Goal: Navigation & Orientation: Find specific page/section

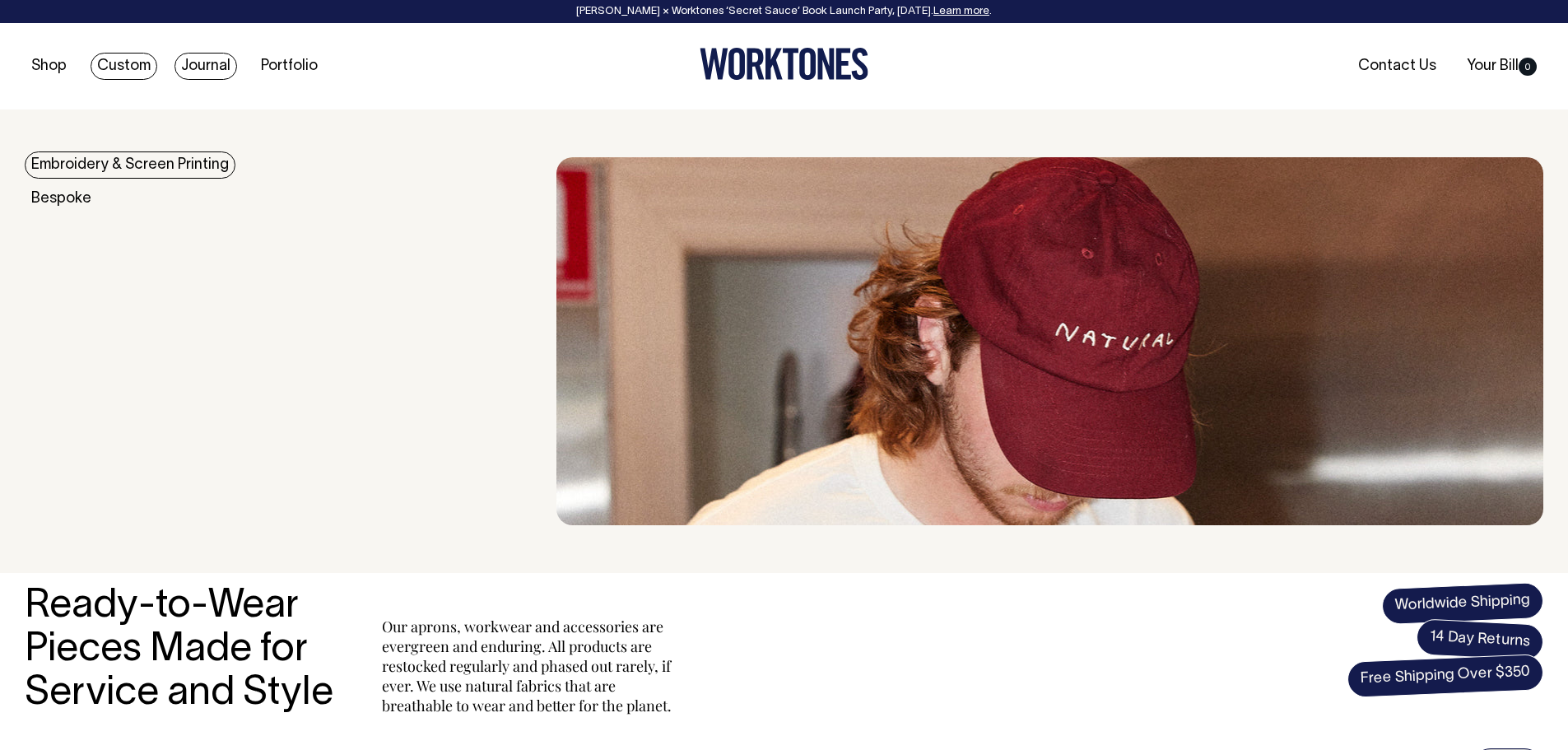
click at [209, 62] on link "Journal" at bounding box center [206, 66] width 62 height 27
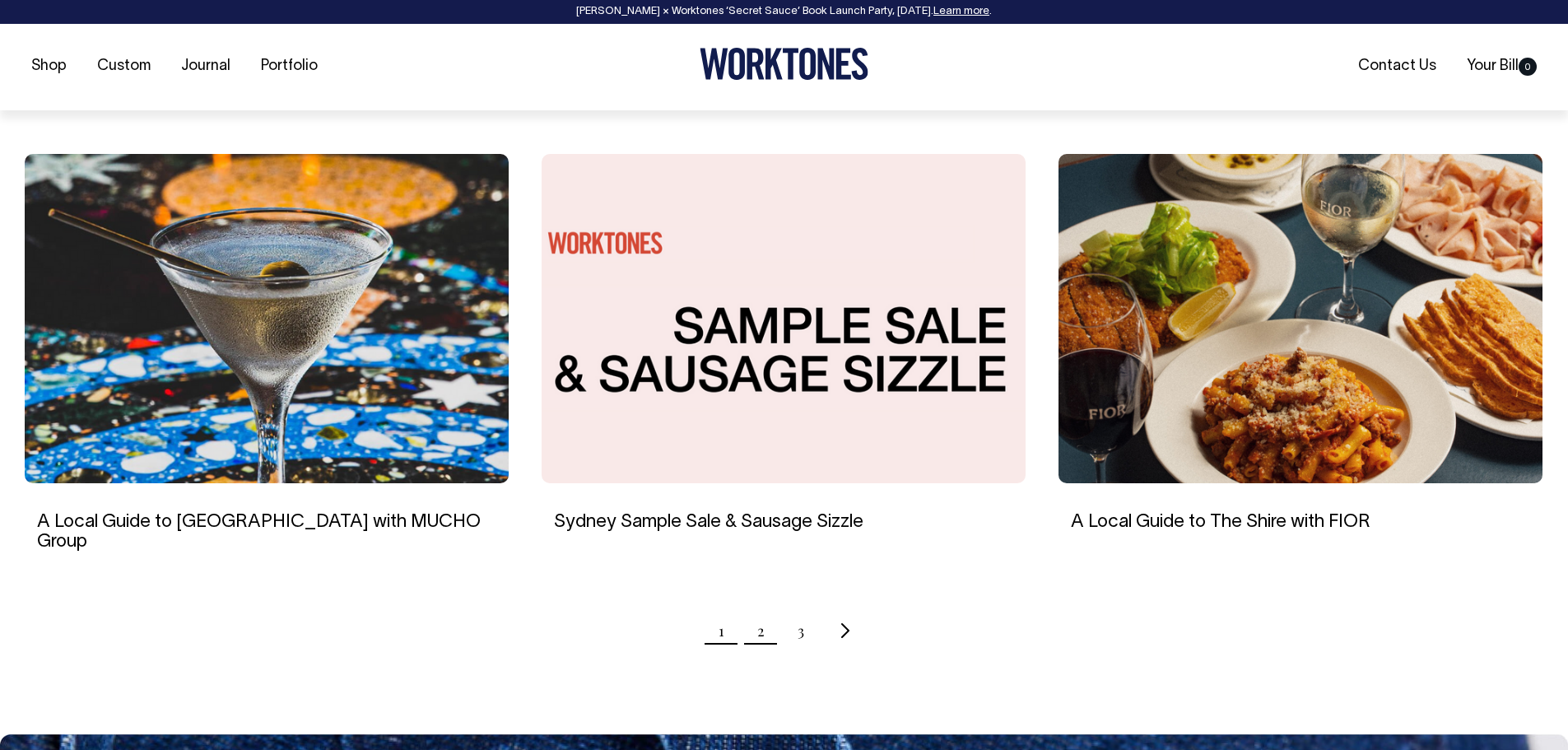
scroll to position [1482, 0]
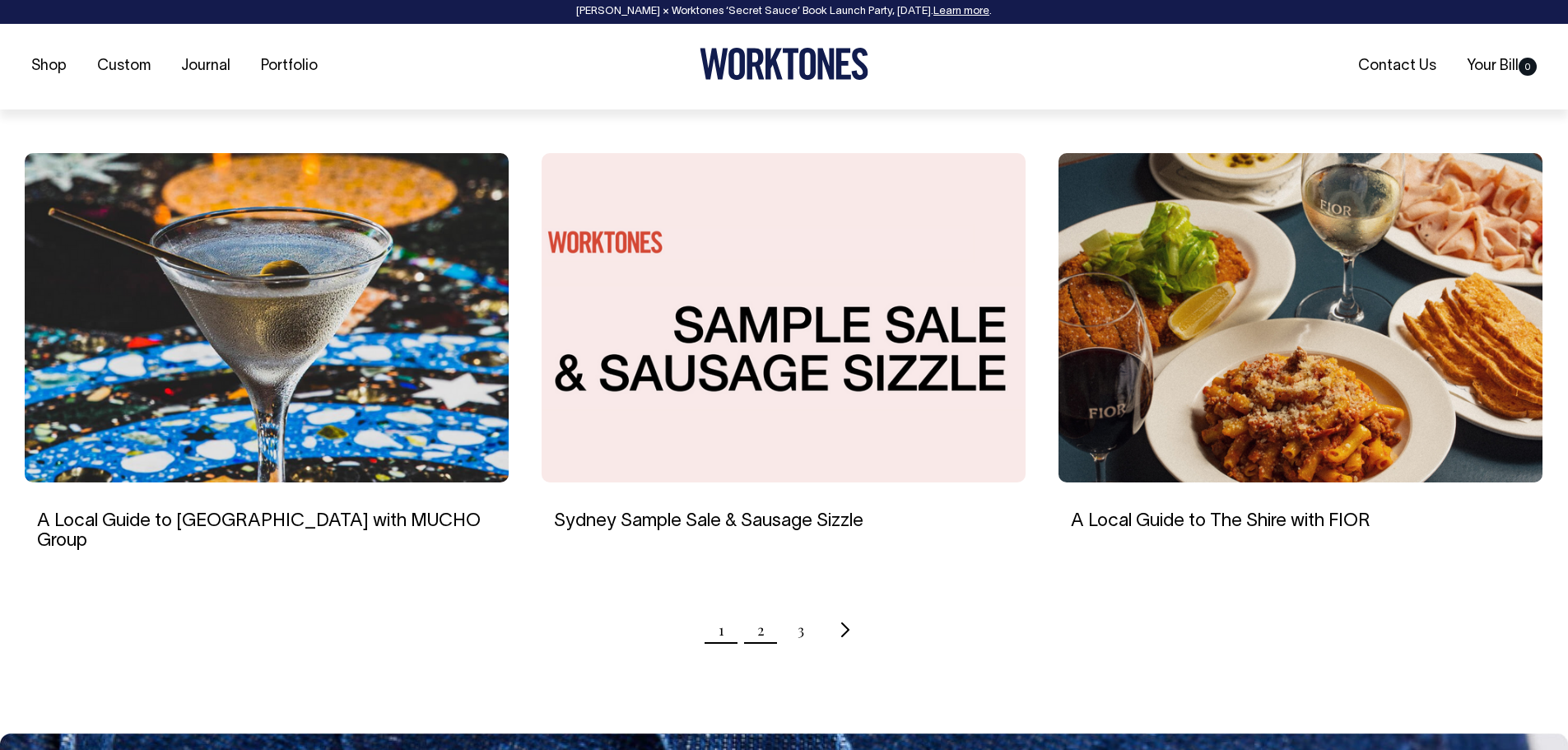
click at [762, 609] on link "2" at bounding box center [761, 629] width 7 height 41
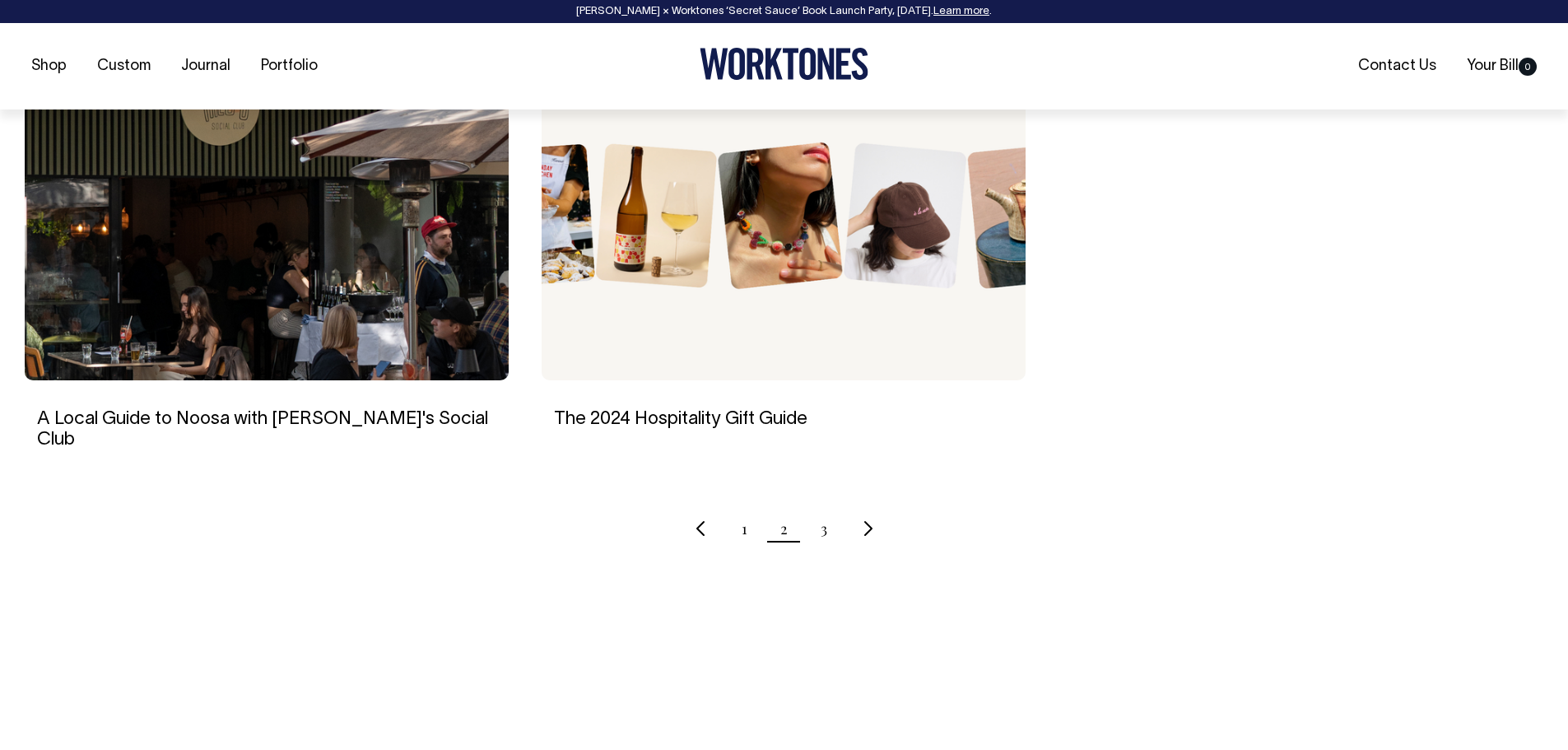
scroll to position [1564, 0]
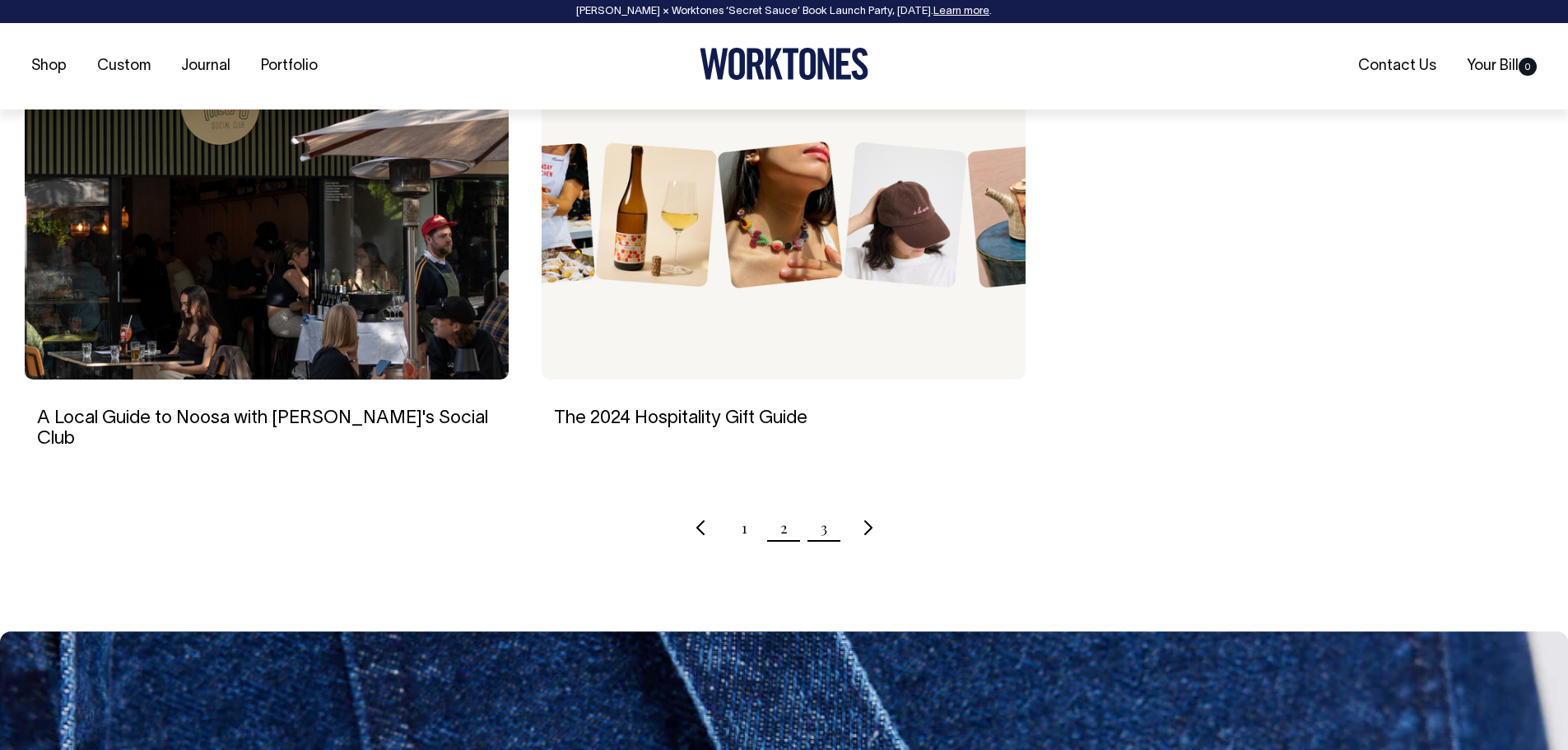
click at [821, 510] on link "3" at bounding box center [824, 527] width 7 height 41
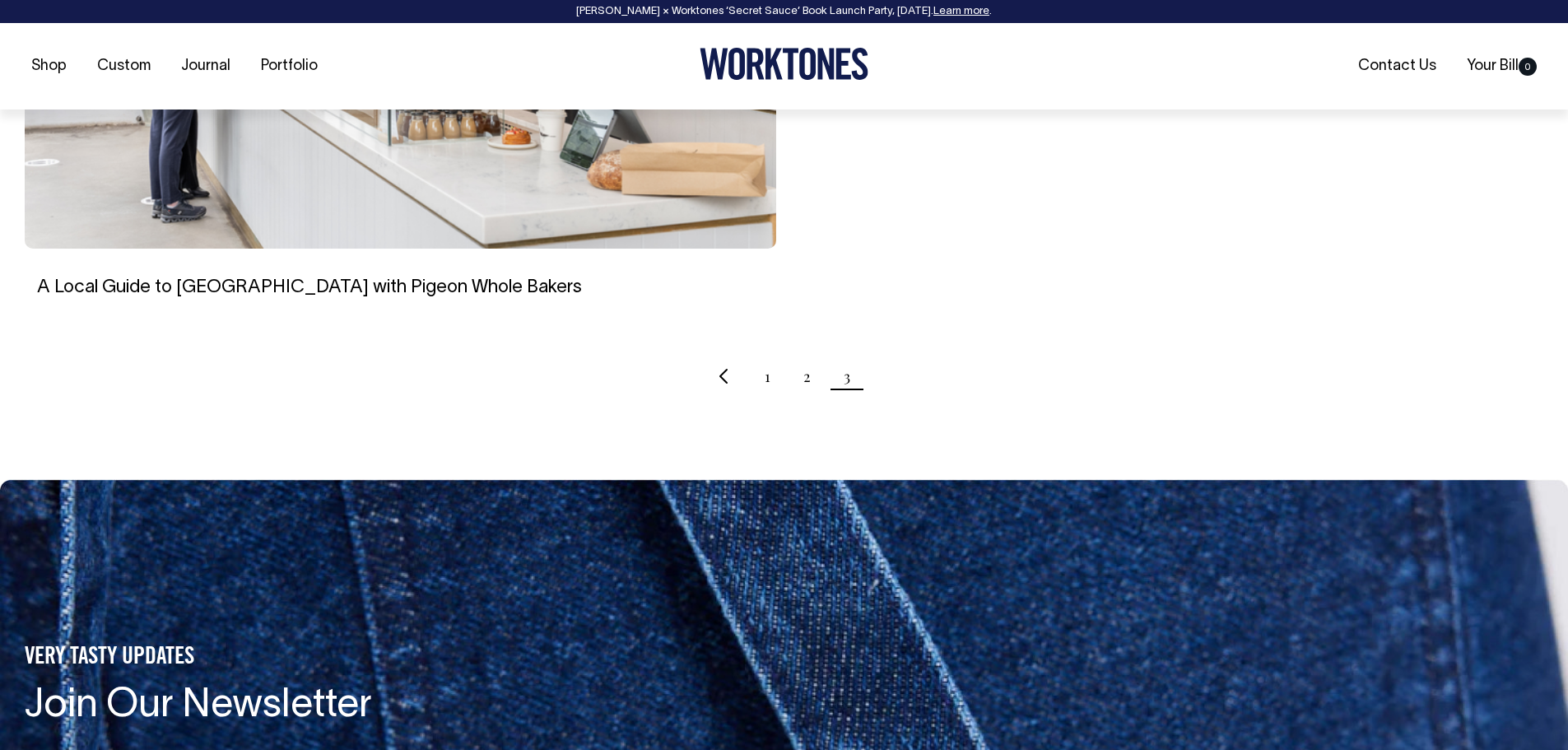
scroll to position [823, 0]
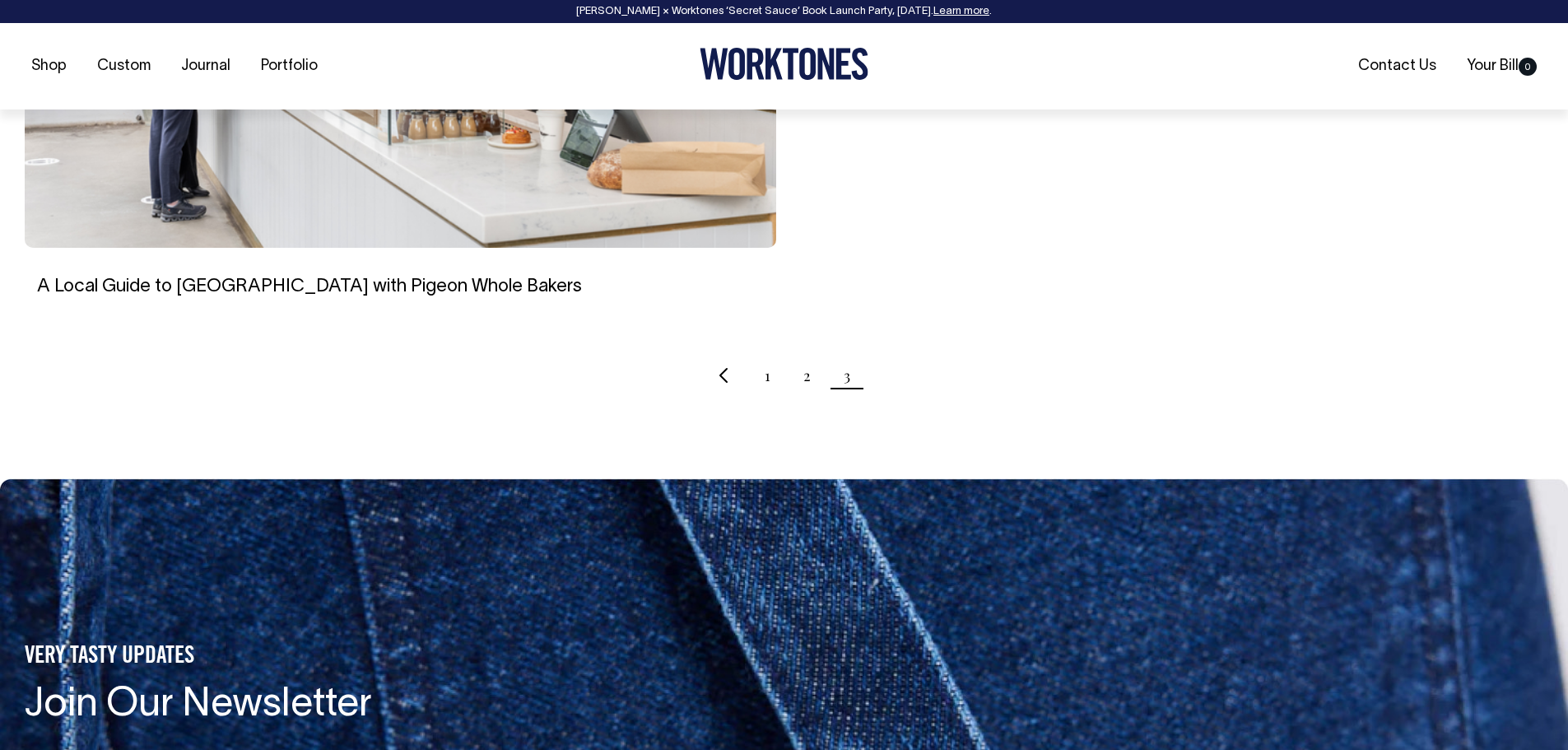
click at [772, 380] on ul "1 2 3" at bounding box center [784, 375] width 1519 height 41
click at [767, 380] on link "1" at bounding box center [767, 375] width 6 height 41
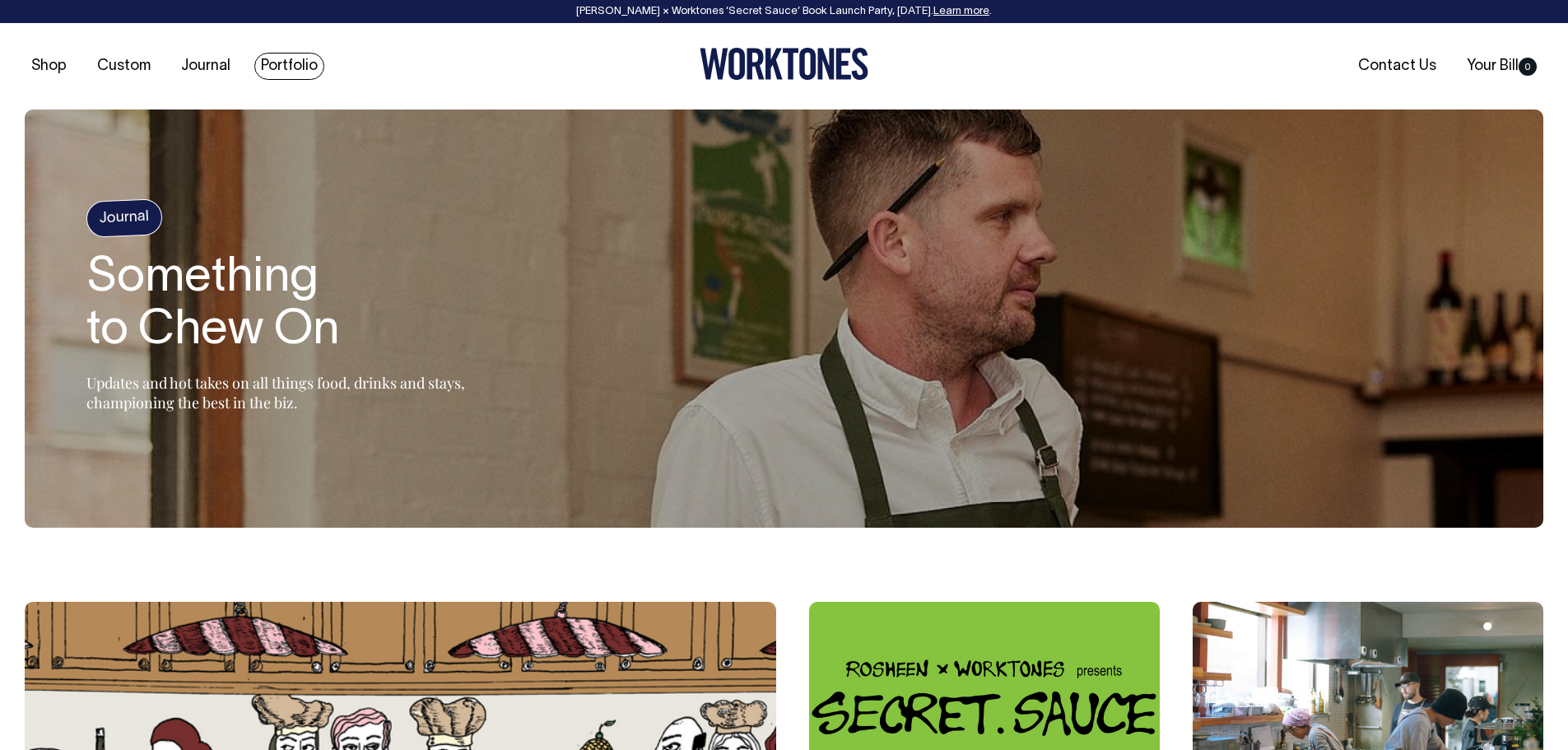
click at [281, 57] on link "Portfolio" at bounding box center [290, 66] width 70 height 27
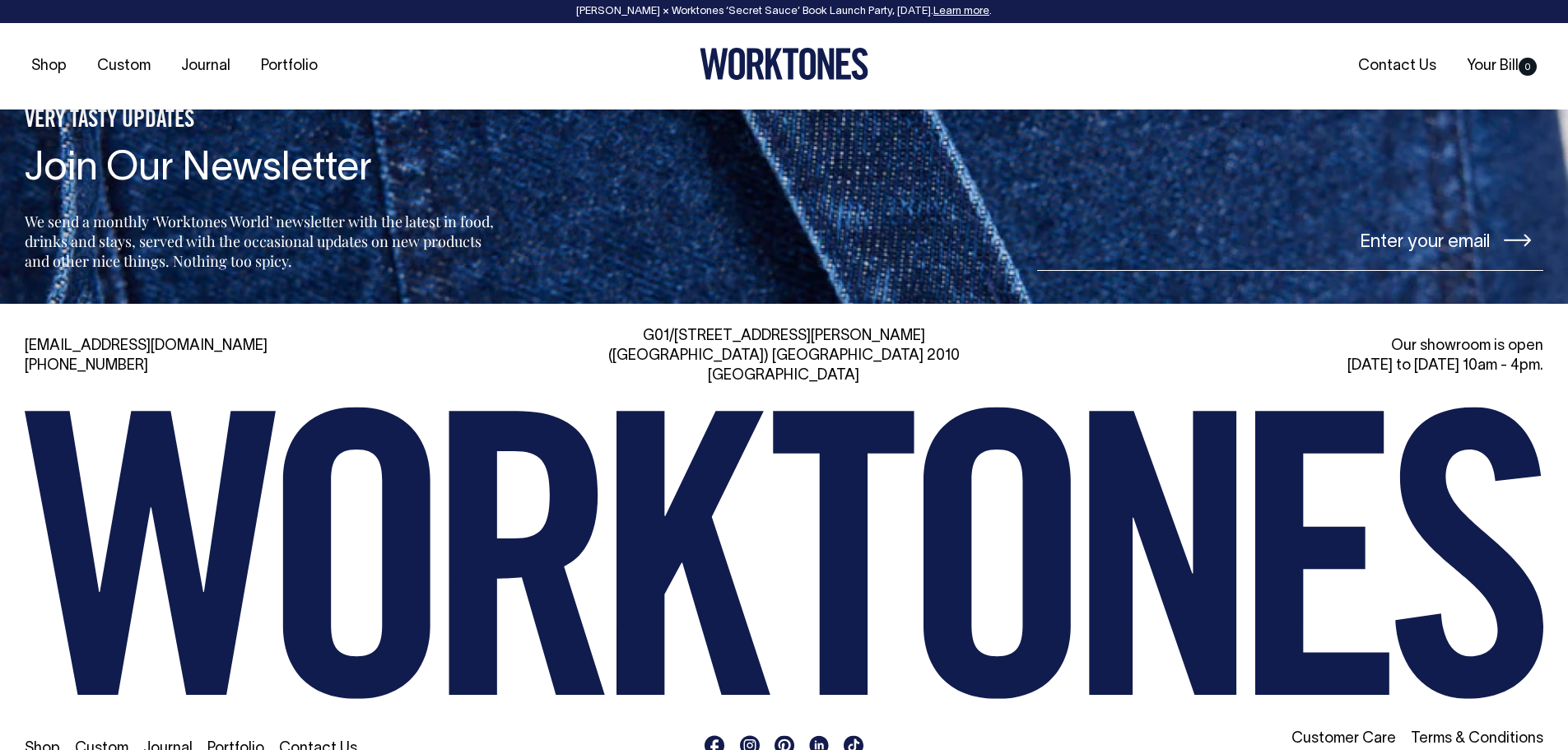
scroll to position [2292, 0]
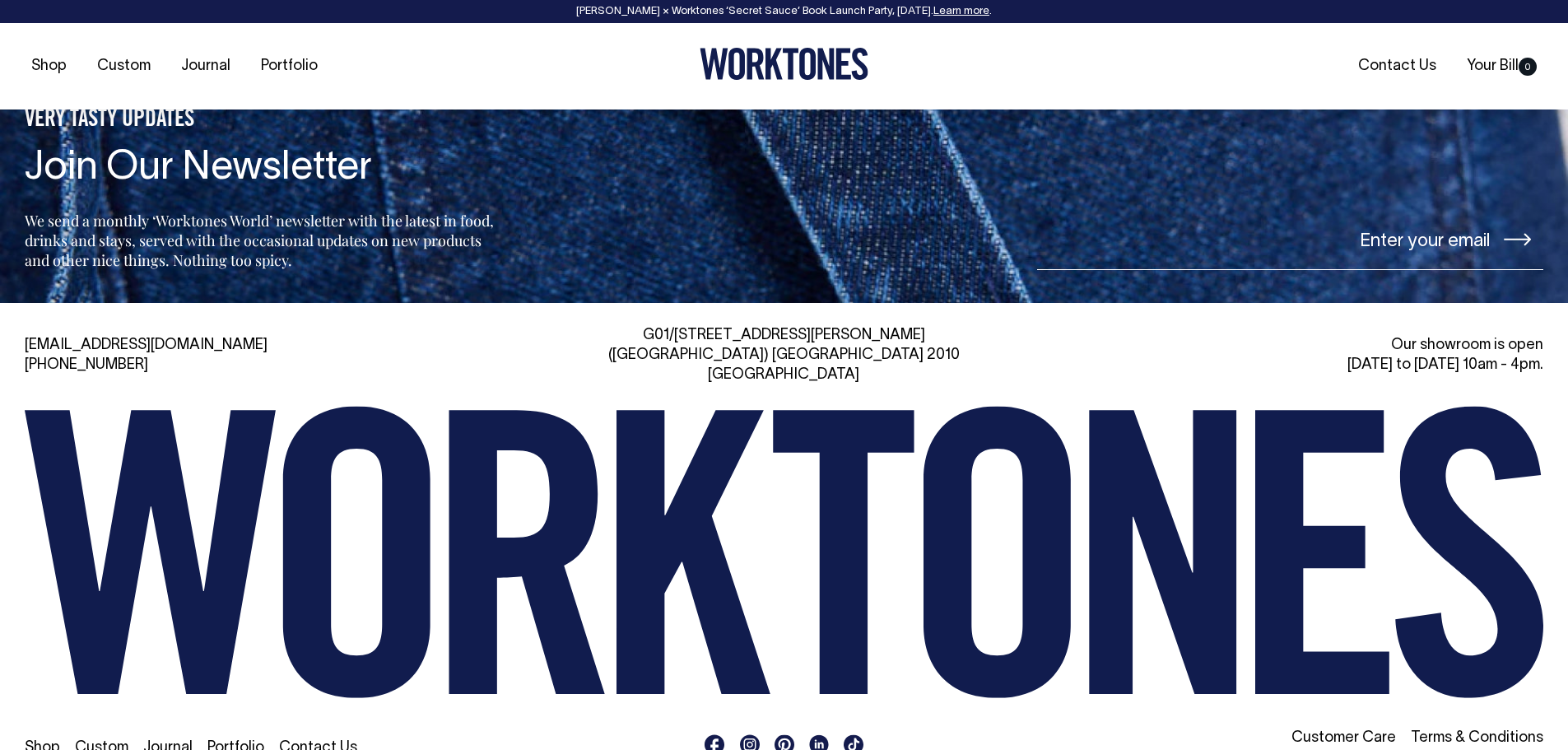
click at [751, 735] on rect at bounding box center [750, 745] width 20 height 20
